Goal: Information Seeking & Learning: Find specific fact

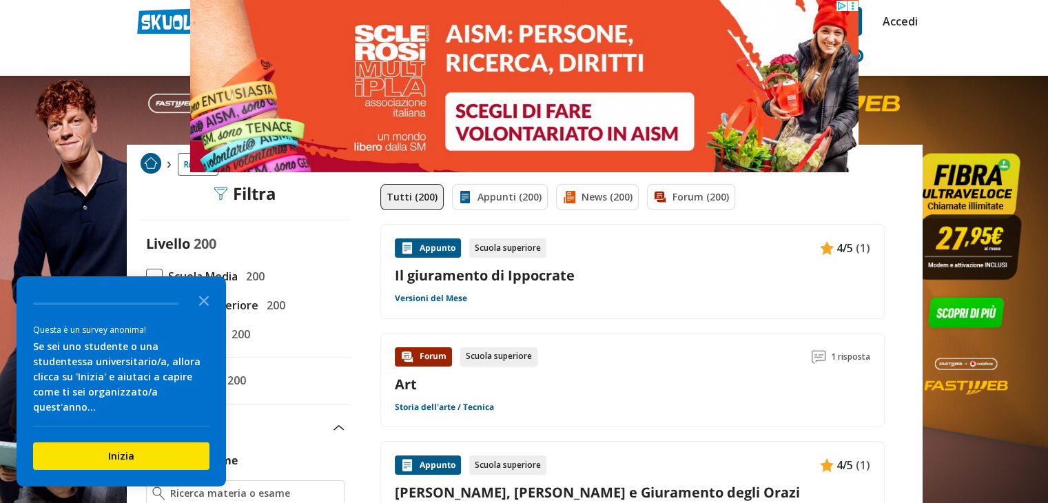
drag, startPoint x: 206, startPoint y: 313, endPoint x: 214, endPoint y: 298, distance: 17.3
click at [205, 312] on icon "Close the survey" at bounding box center [204, 300] width 28 height 28
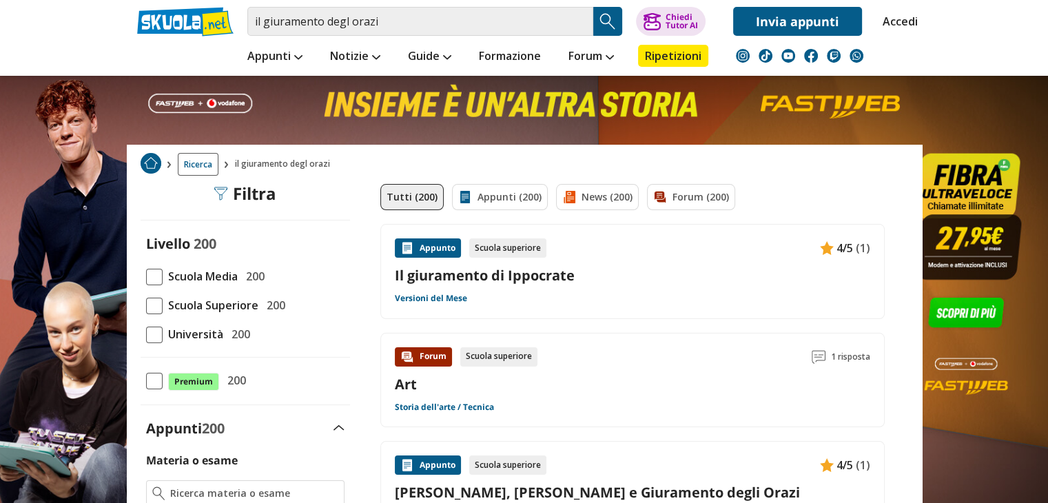
click at [148, 270] on span at bounding box center [154, 277] width 17 height 17
click at [146, 276] on input "Scuola Media 200" at bounding box center [146, 276] width 0 height 0
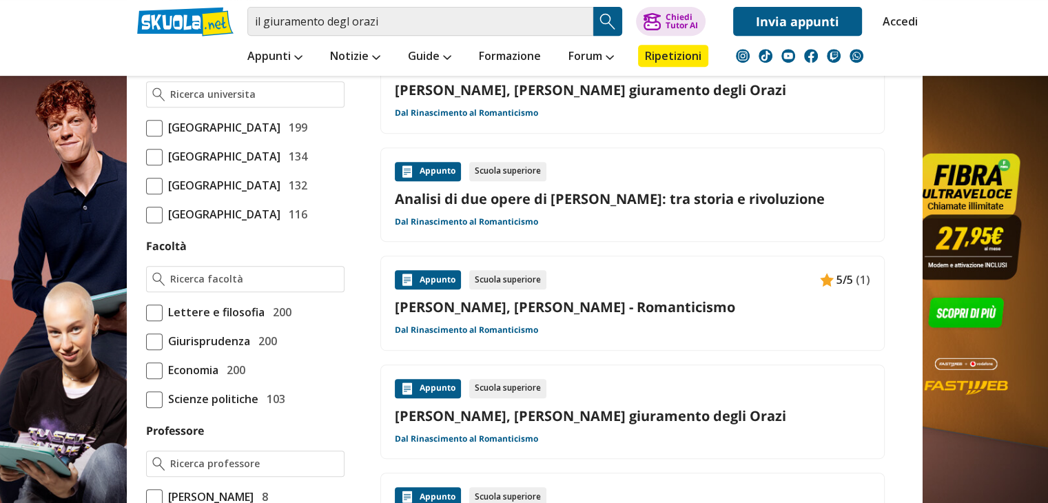
scroll to position [620, 0]
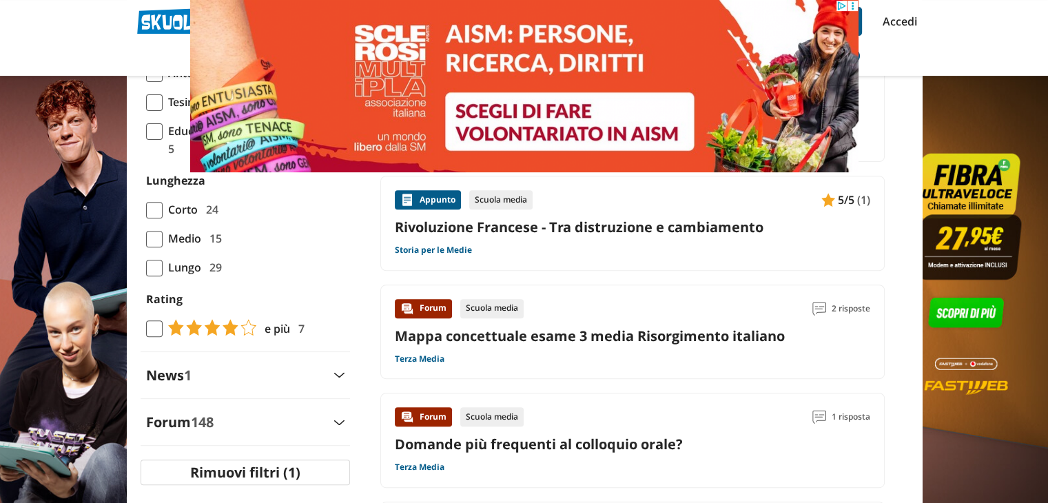
scroll to position [482, 0]
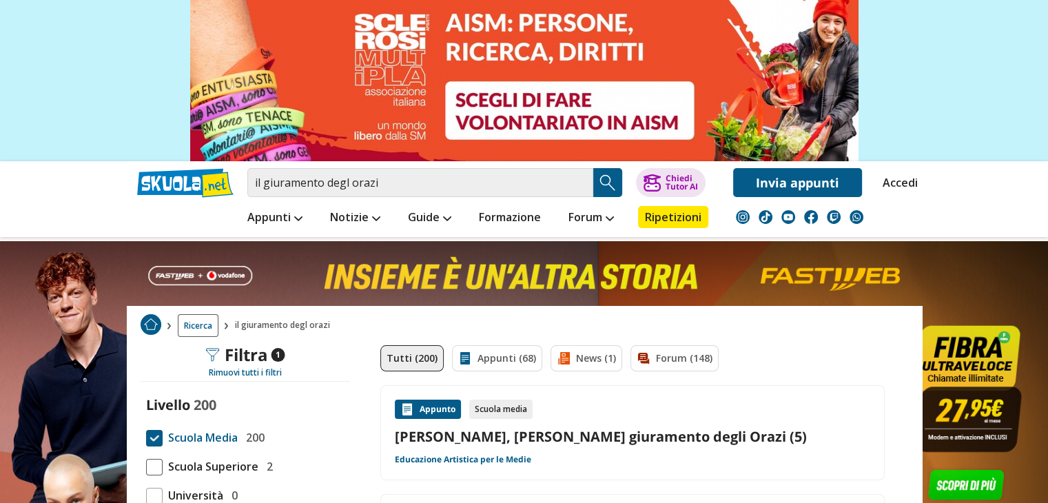
scroll to position [207, 0]
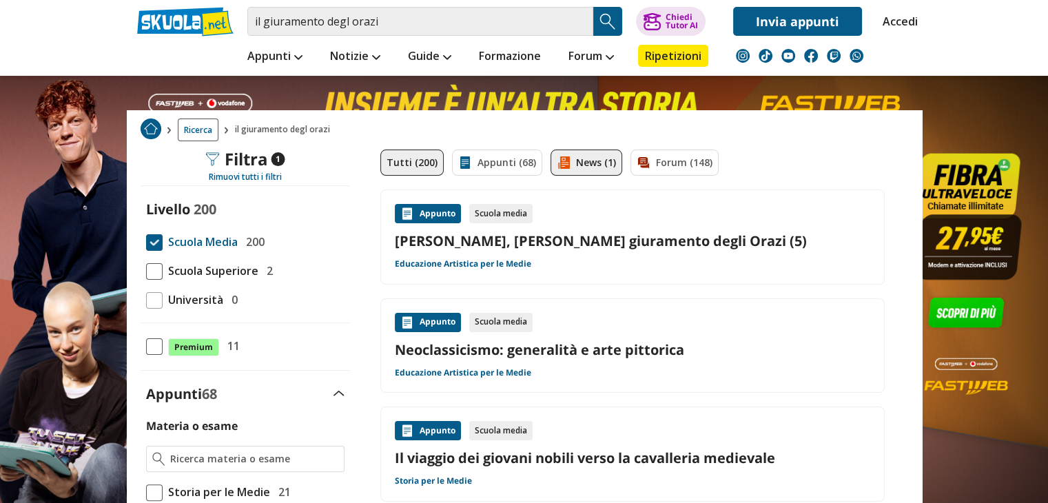
click at [573, 152] on link "News (1)" at bounding box center [587, 163] width 72 height 26
